Goal: Task Accomplishment & Management: Use online tool/utility

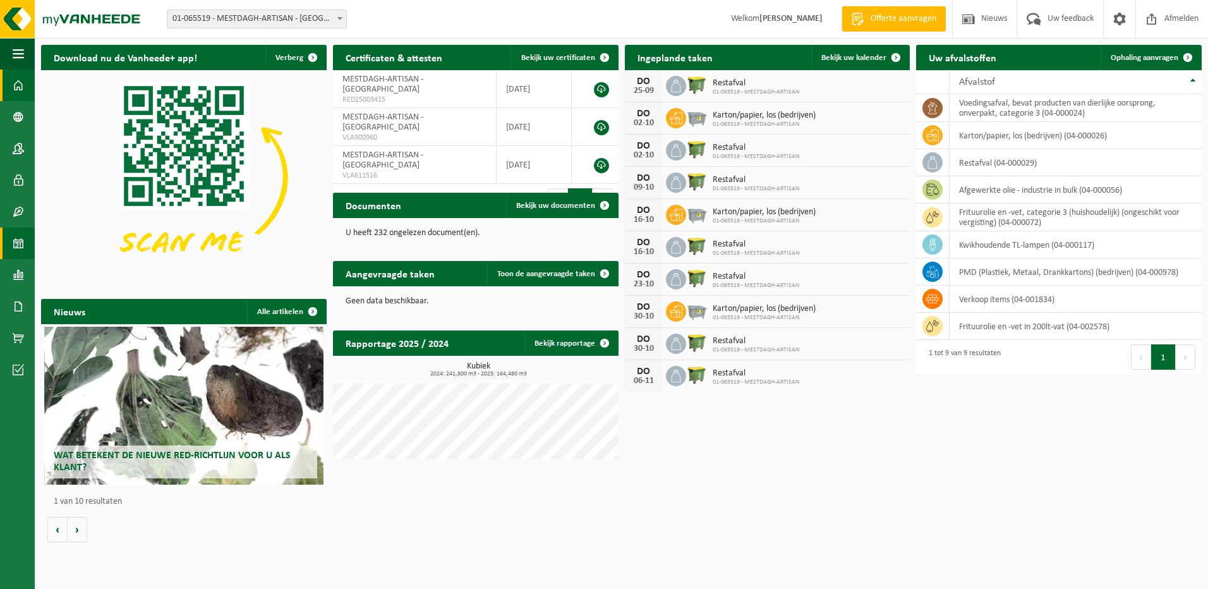
click at [18, 240] on span at bounding box center [18, 244] width 11 height 32
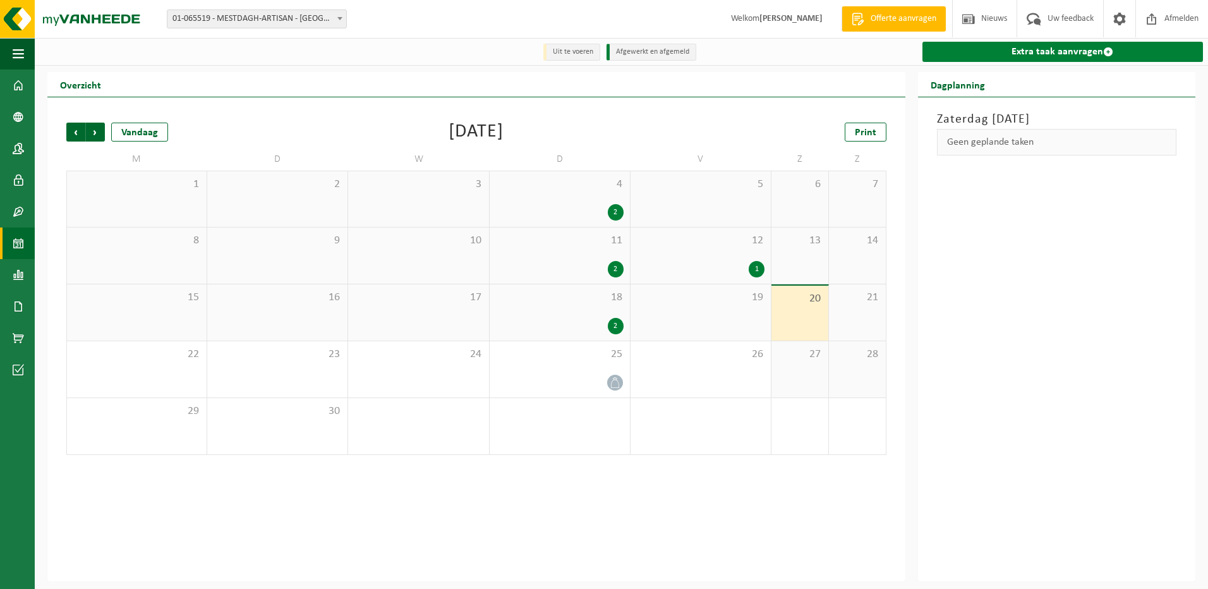
click at [1018, 51] on link "Extra taak aanvragen" at bounding box center [1063, 52] width 281 height 20
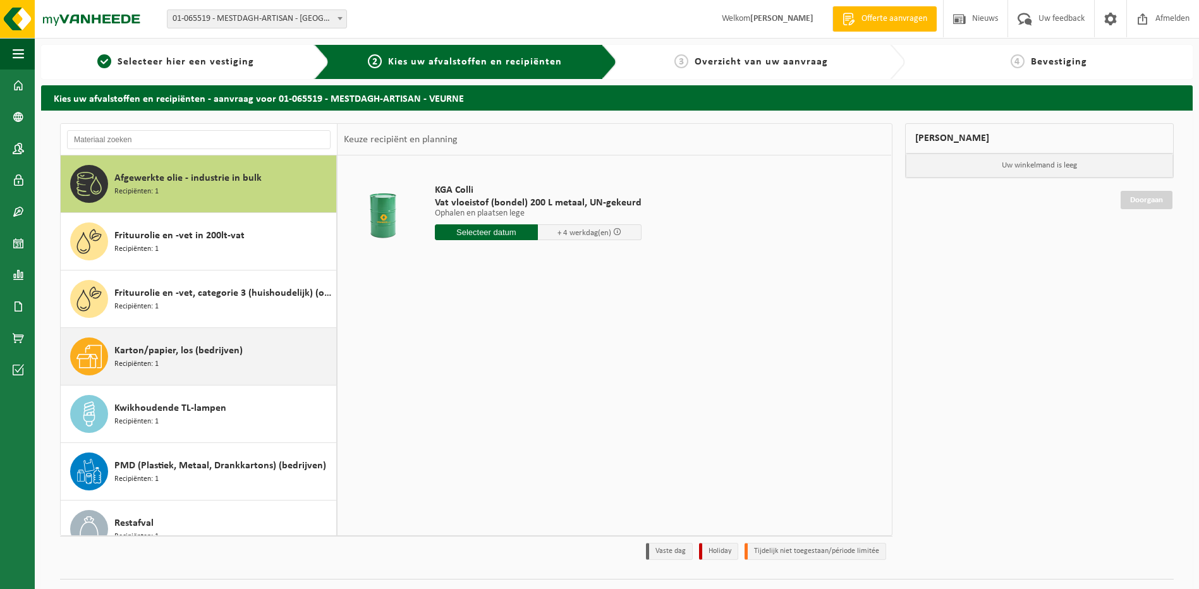
click at [212, 353] on span "Karton/papier, los (bedrijven)" at bounding box center [178, 350] width 128 height 15
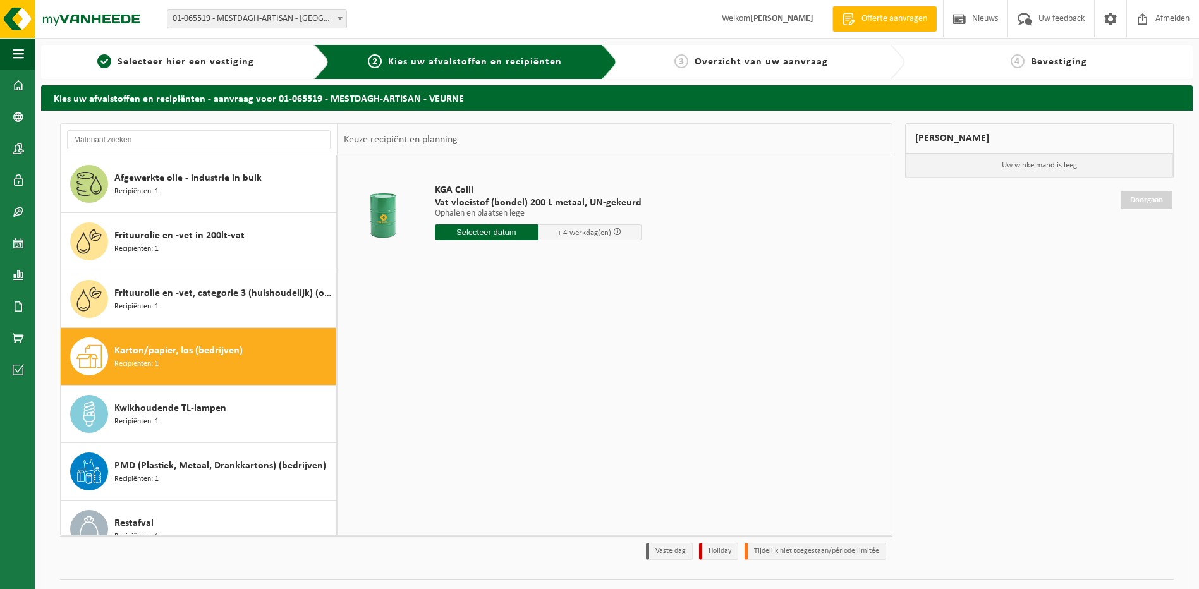
scroll to position [80, 0]
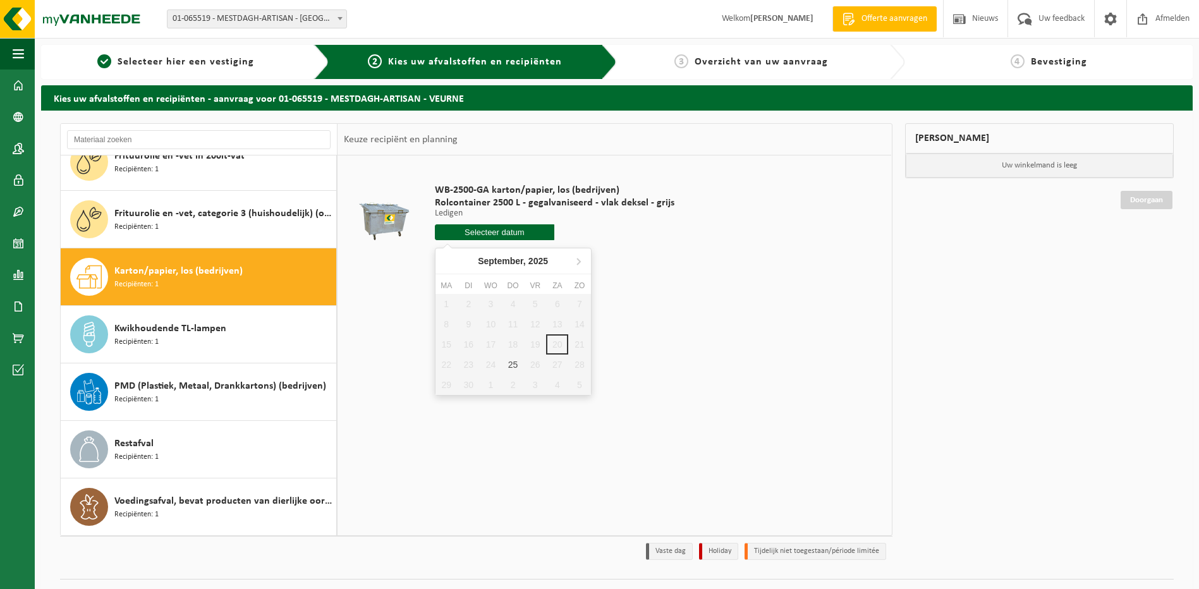
click at [504, 230] on input "text" at bounding box center [495, 232] width 120 height 16
click at [516, 366] on div "25" at bounding box center [513, 365] width 22 height 20
type input "Van 2025-09-25"
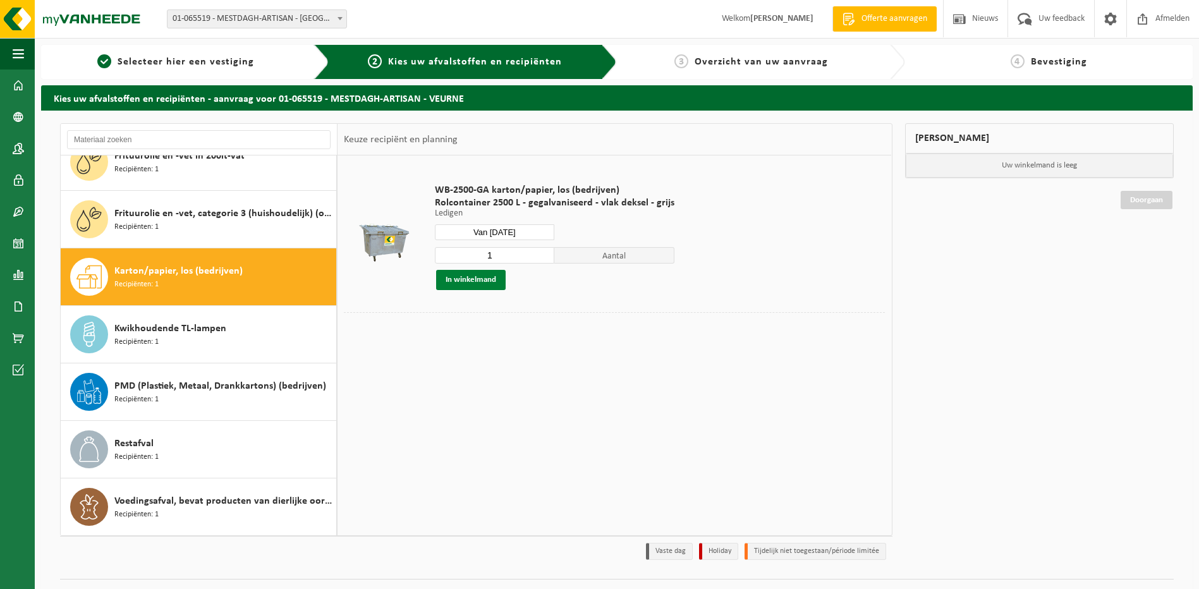
click at [481, 275] on button "In winkelmand" at bounding box center [471, 280] width 70 height 20
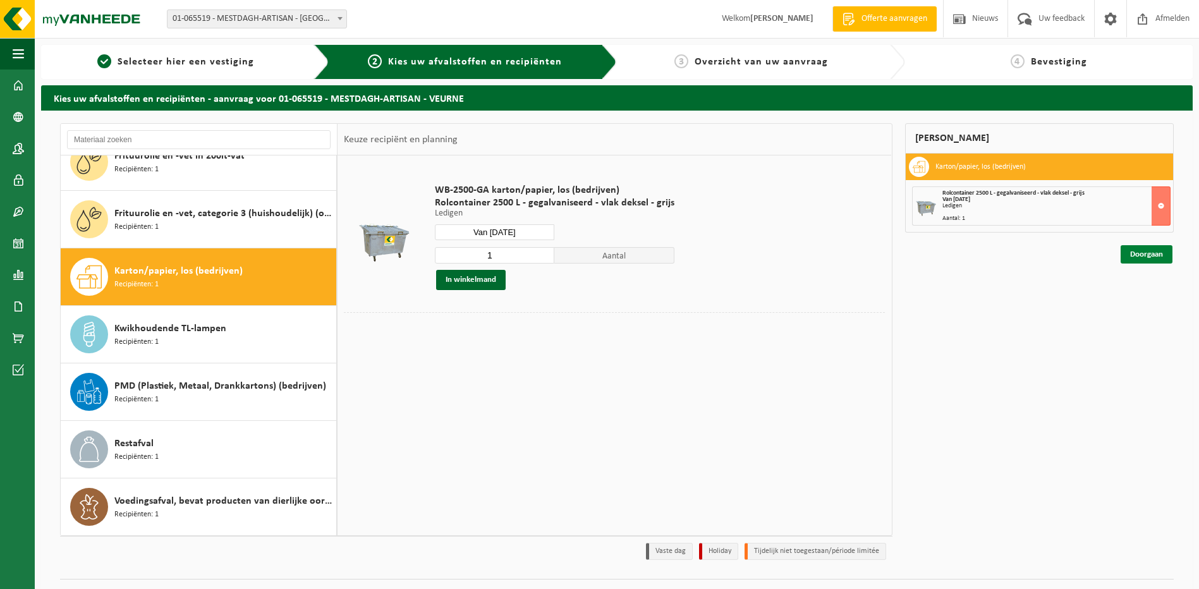
click at [1124, 250] on link "Doorgaan" at bounding box center [1146, 254] width 52 height 18
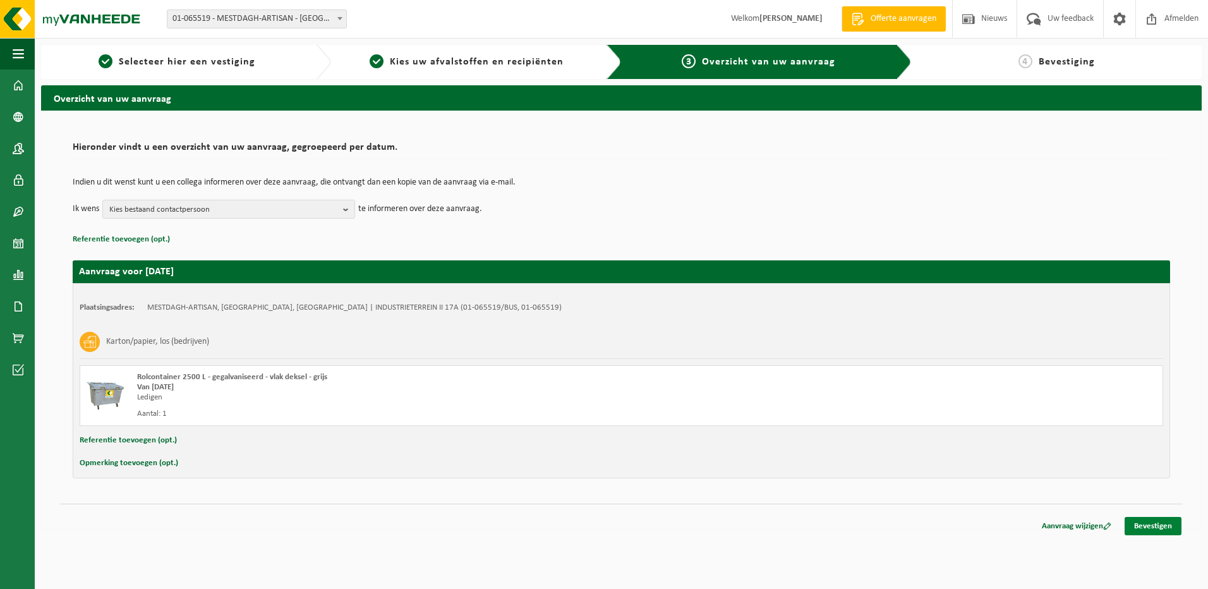
click at [1153, 525] on link "Bevestigen" at bounding box center [1153, 526] width 57 height 18
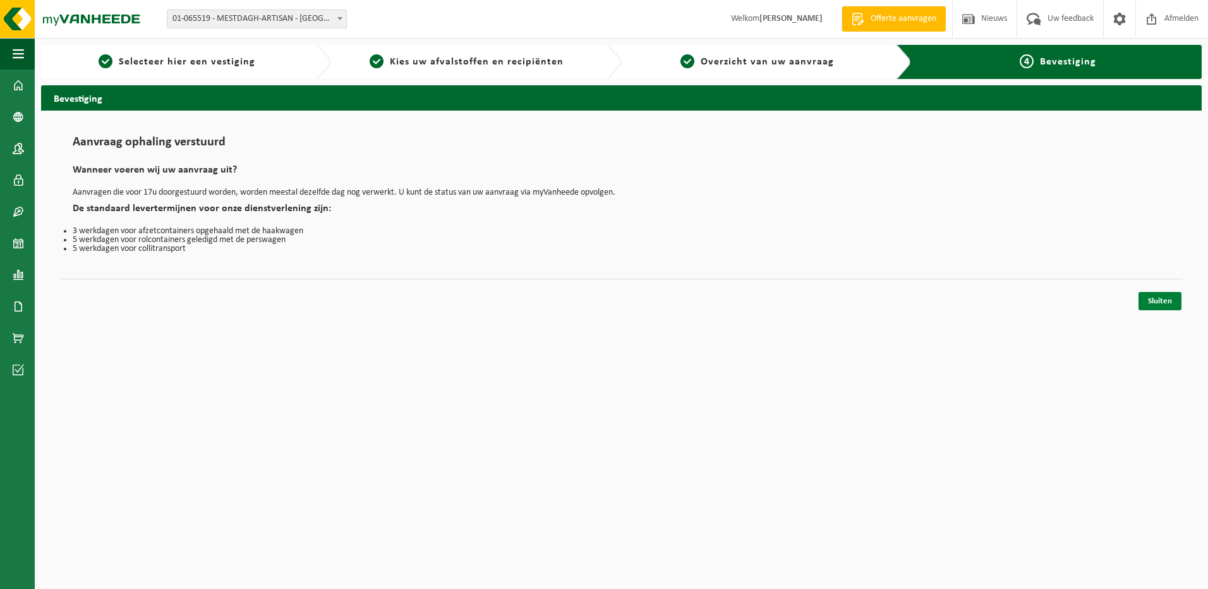
click at [1167, 297] on link "Sluiten" at bounding box center [1160, 301] width 43 height 18
